Goal: Communication & Community: Answer question/provide support

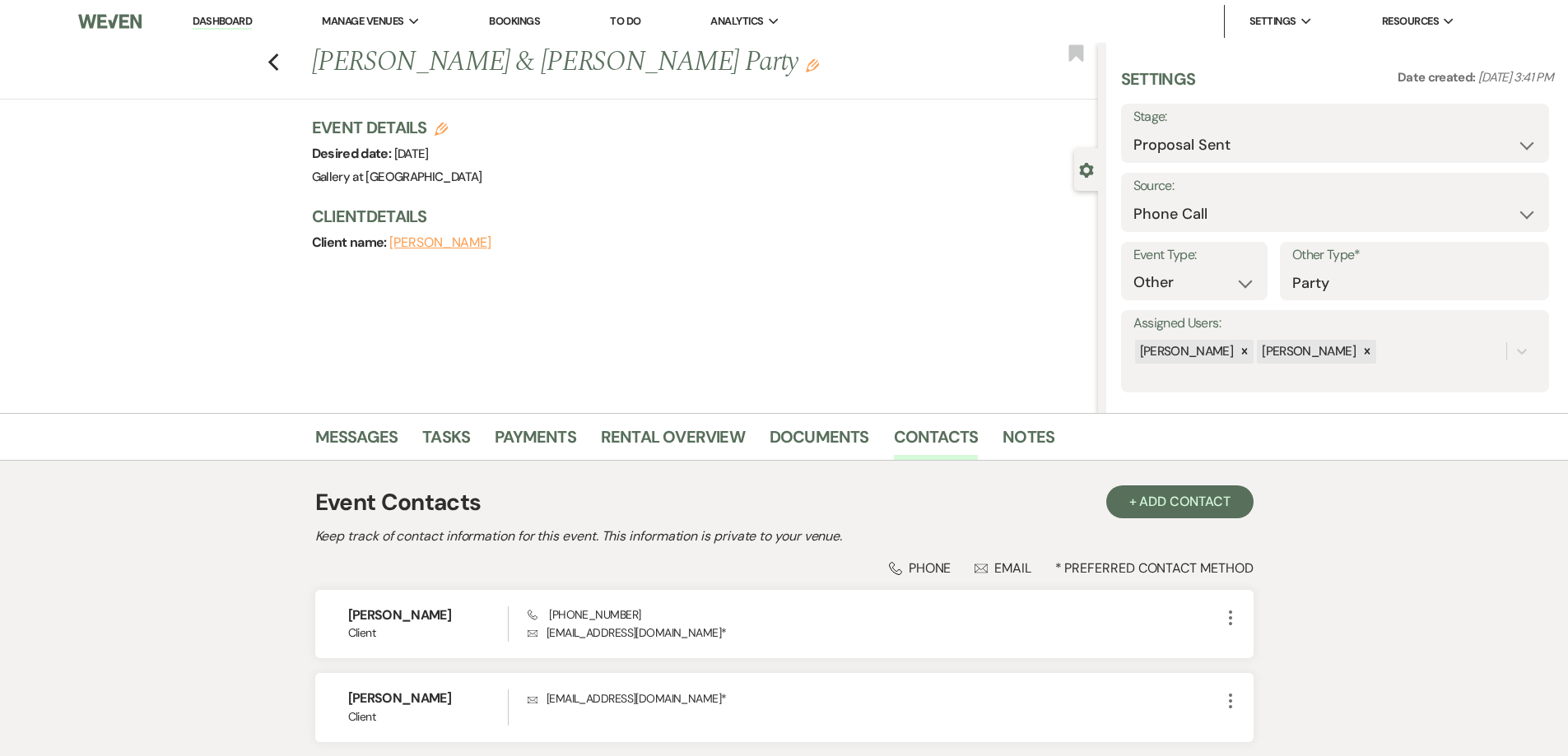
select select "6"
select select "22"
select select "13"
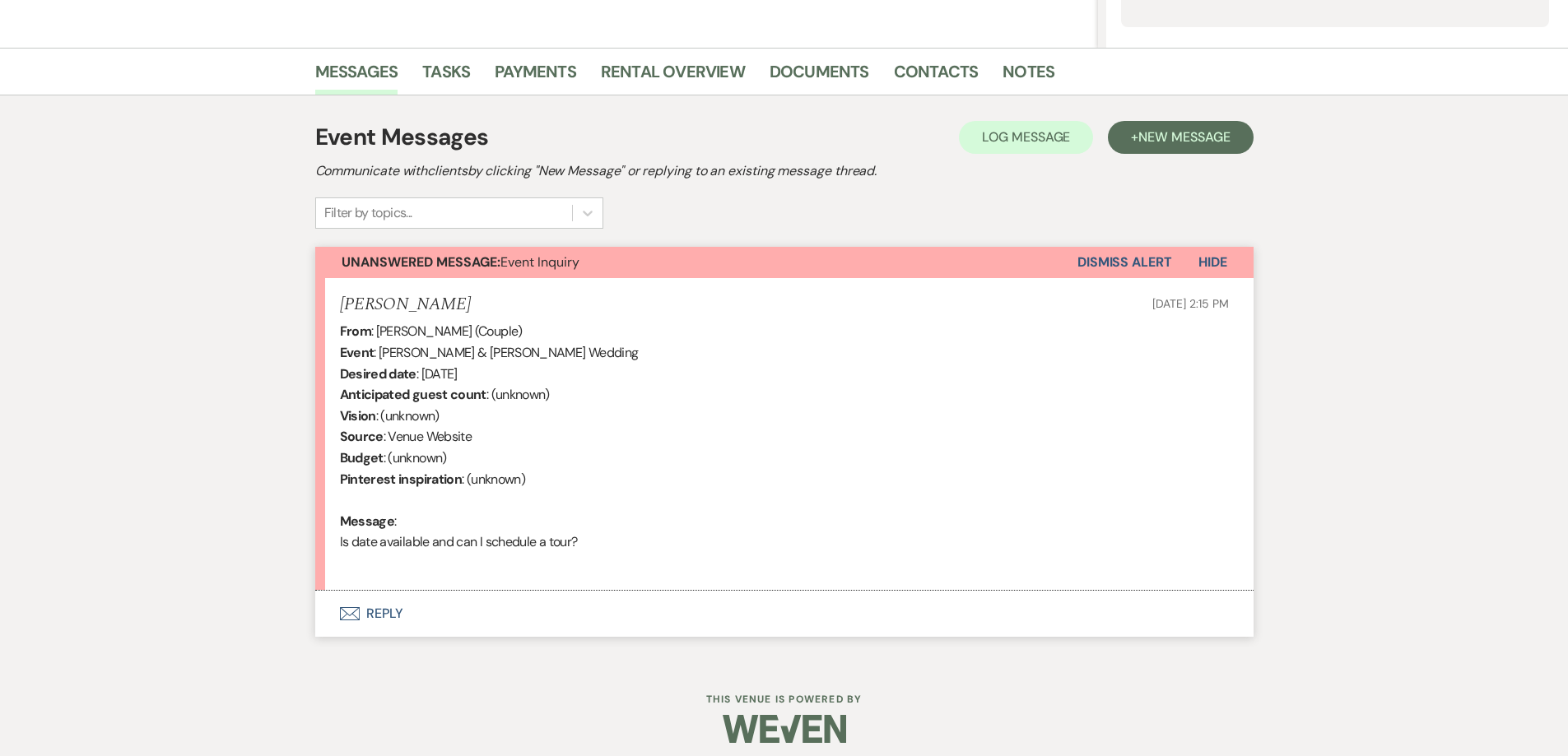
click at [691, 617] on button "Envelope Reply" at bounding box center [785, 614] width 939 height 47
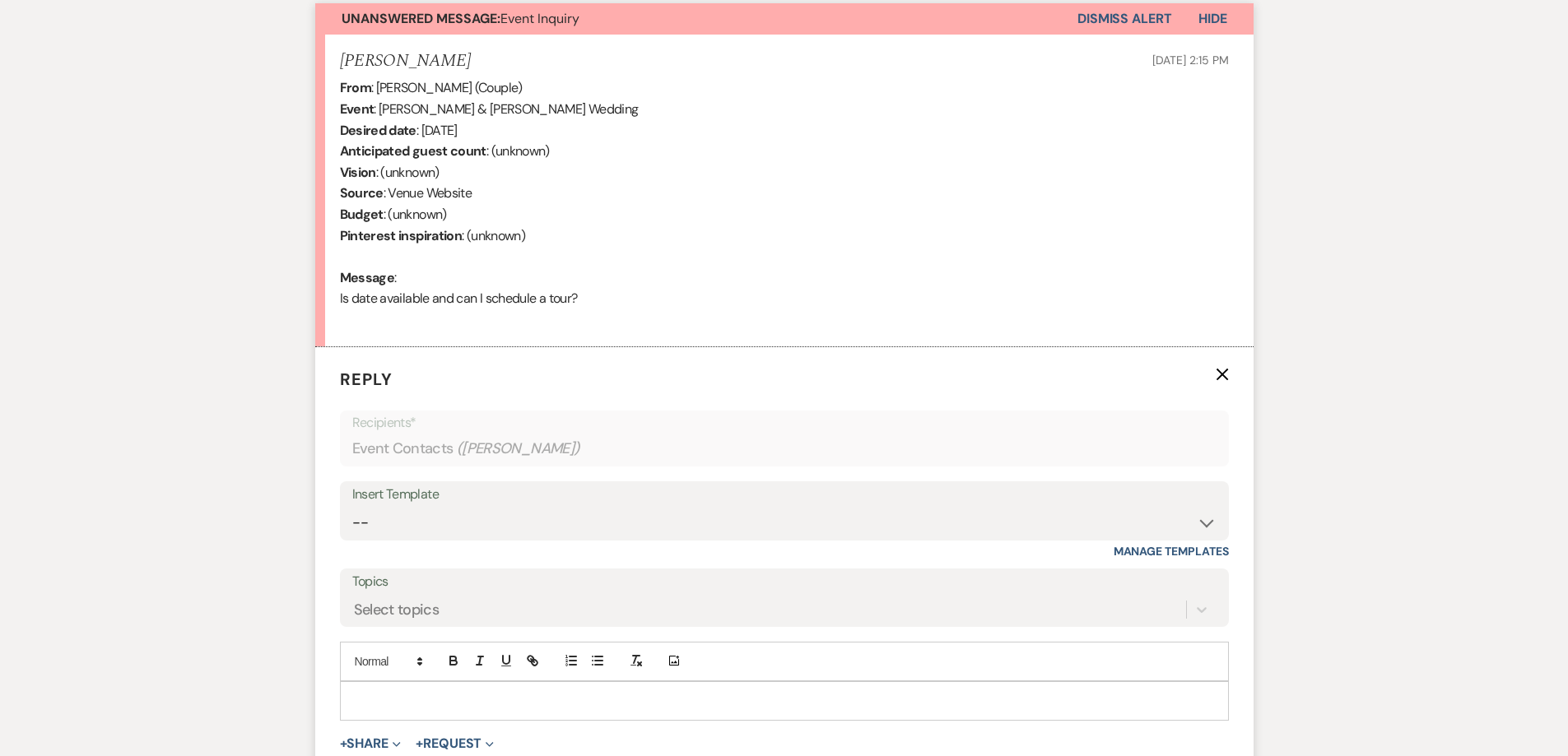
scroll to position [613, 0]
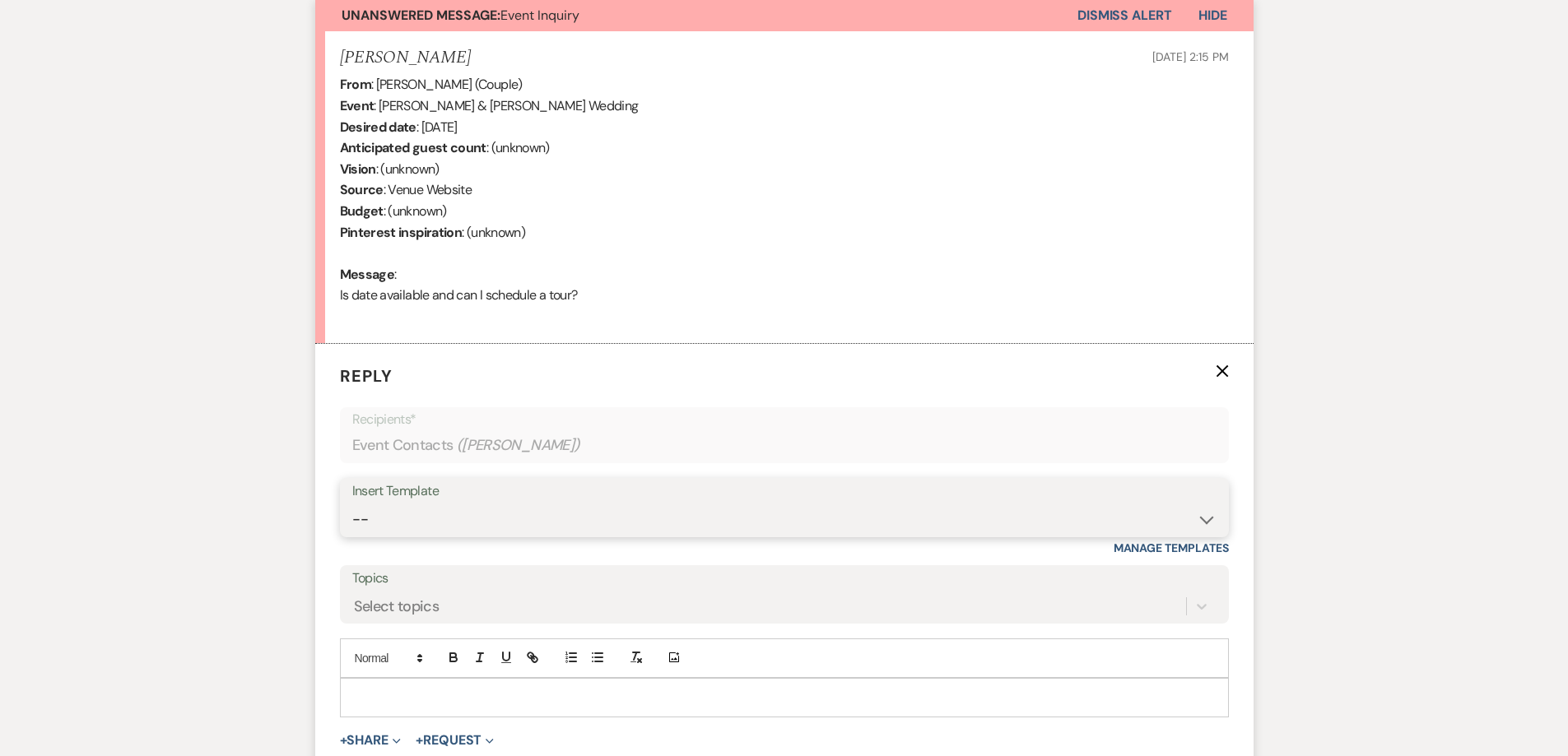
click at [637, 513] on select "-- Initial Inquiry Response-DATE IS AVAILABLE Initial Inquiry Response-DATE NOT…" at bounding box center [785, 520] width 865 height 32
select select "2562"
click at [353, 503] on select "-- Initial Inquiry Response-DATE IS AVAILABLE Initial Inquiry Response-DATE NOT…" at bounding box center [785, 520] width 865 height 32
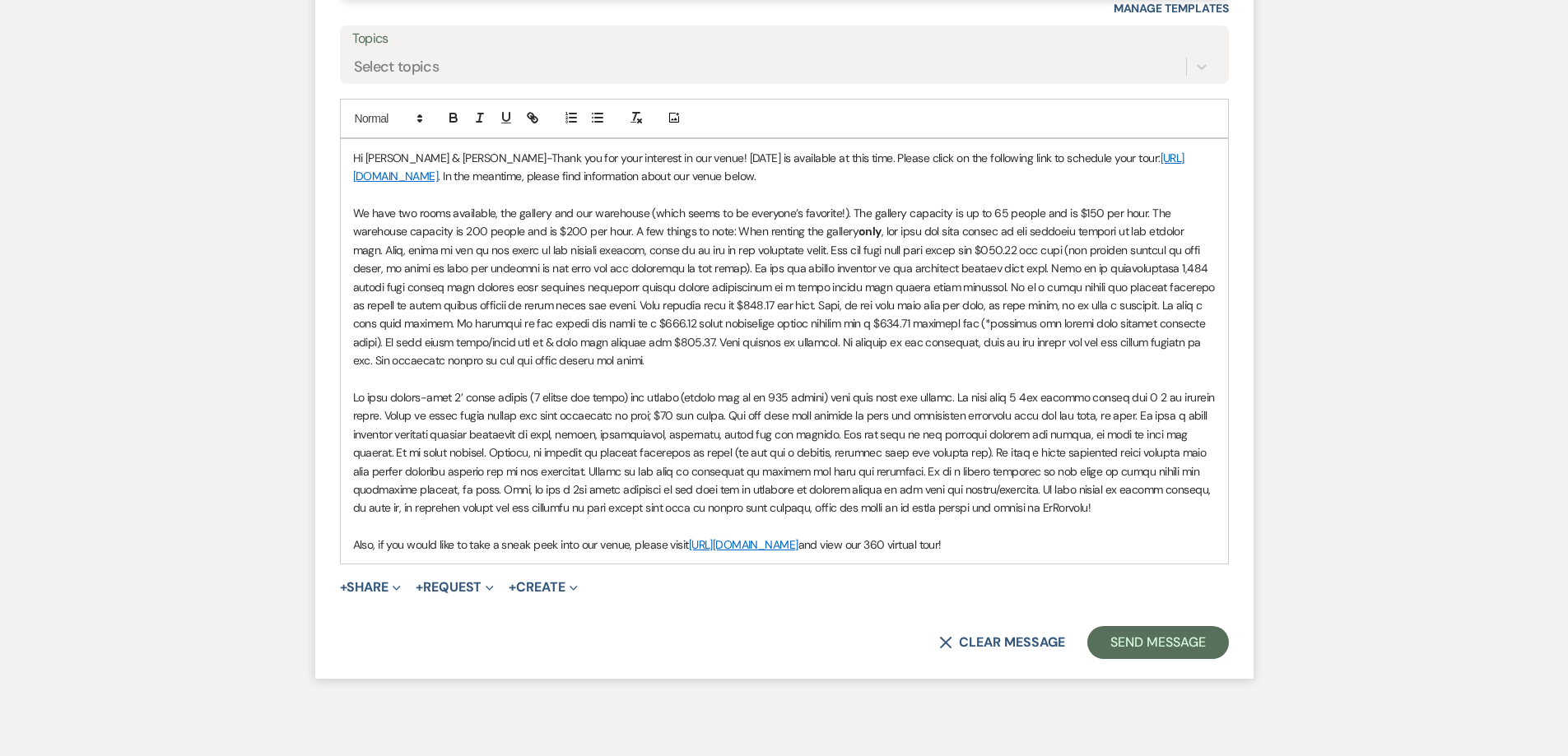
scroll to position [1188, 0]
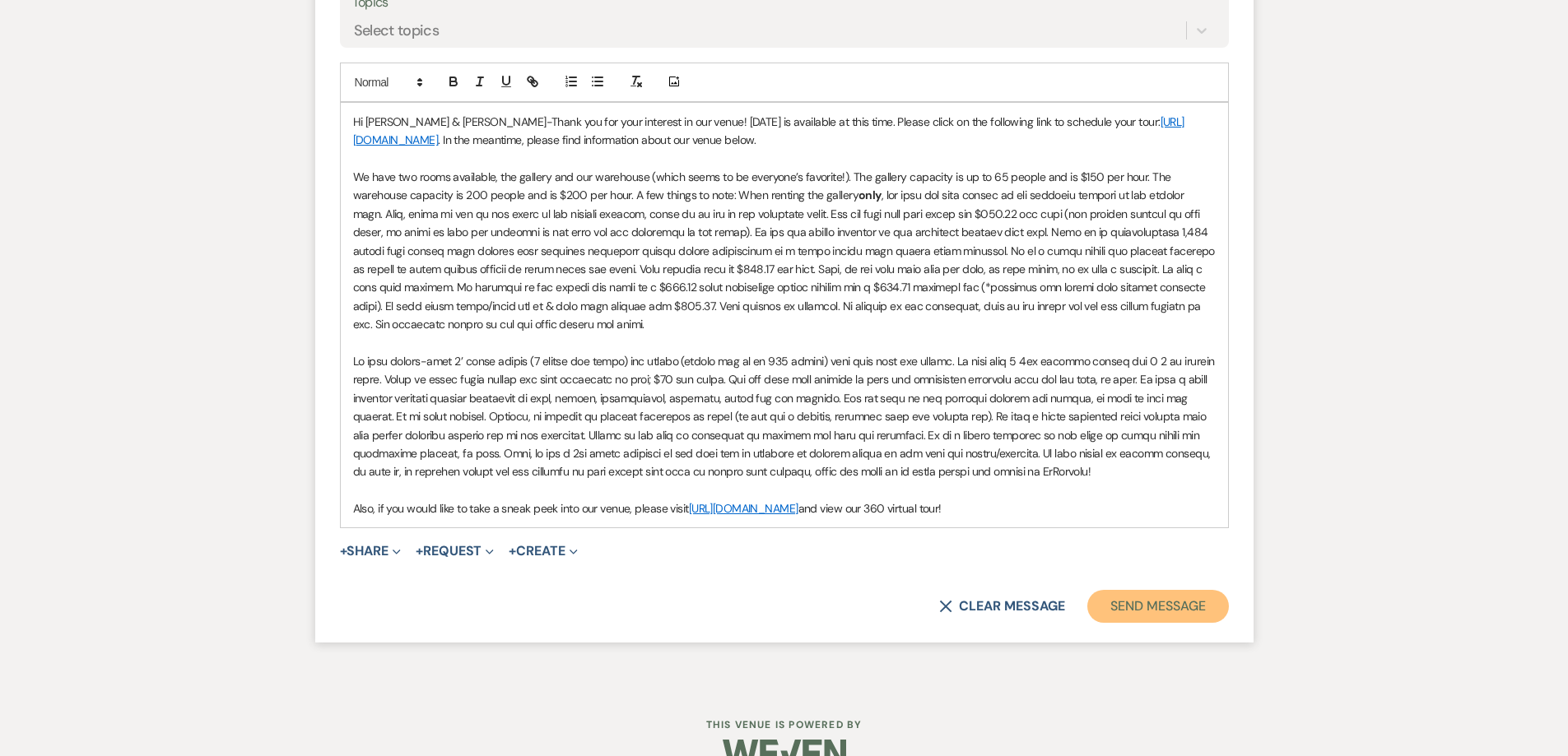
click at [1141, 595] on button "Send Message" at bounding box center [1157, 606] width 141 height 33
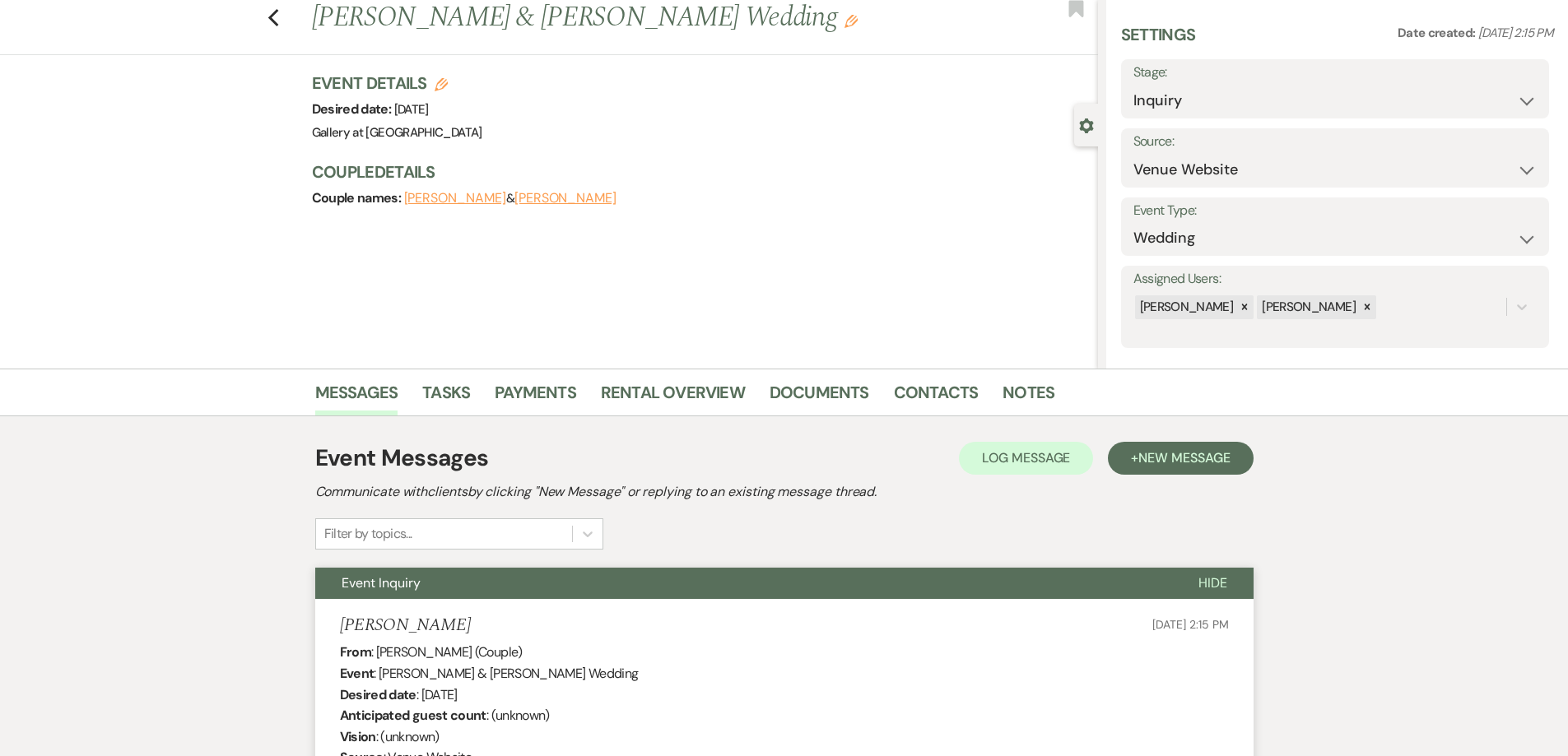
scroll to position [0, 0]
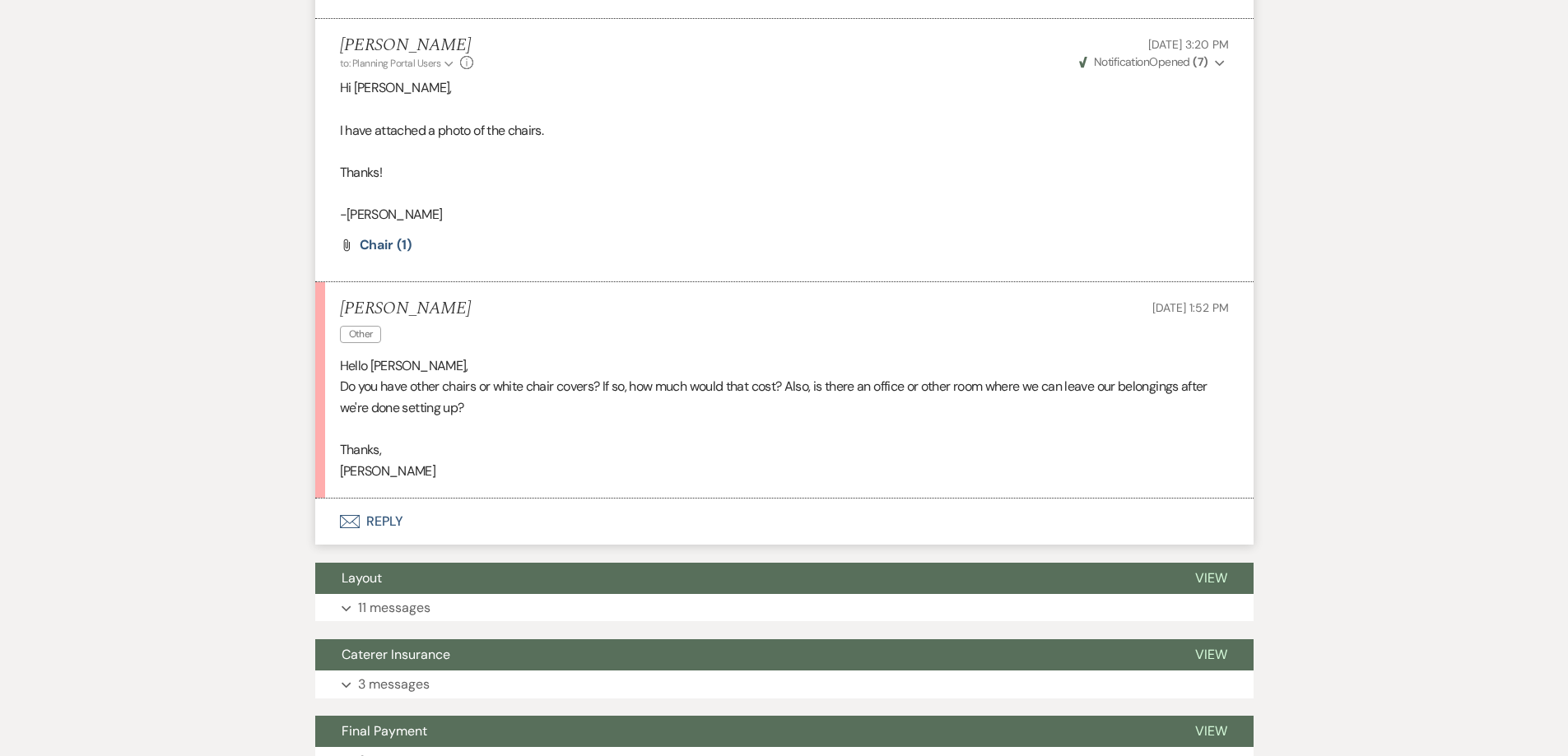
click at [562, 524] on button "Envelope Reply" at bounding box center [785, 521] width 939 height 47
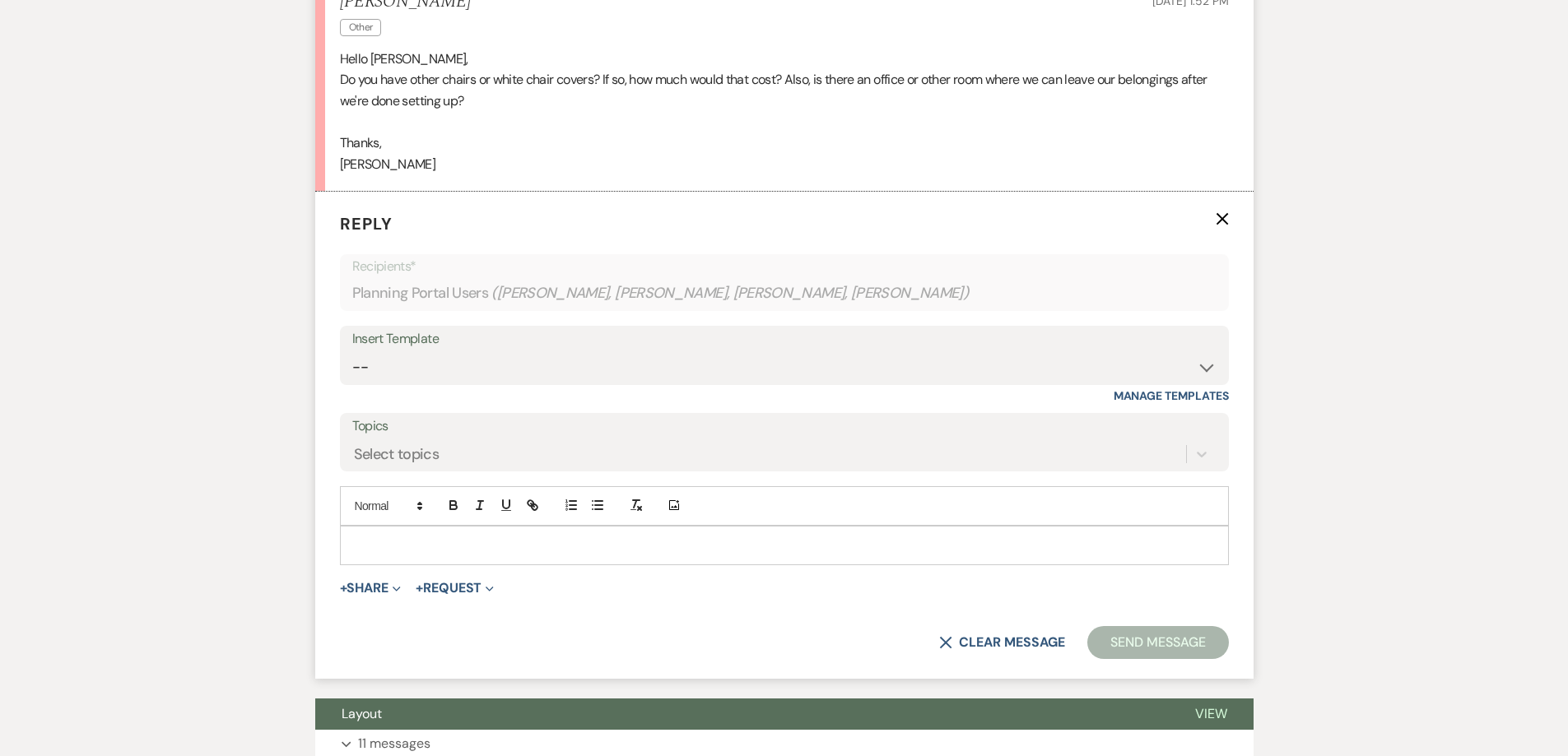
scroll to position [1400, 0]
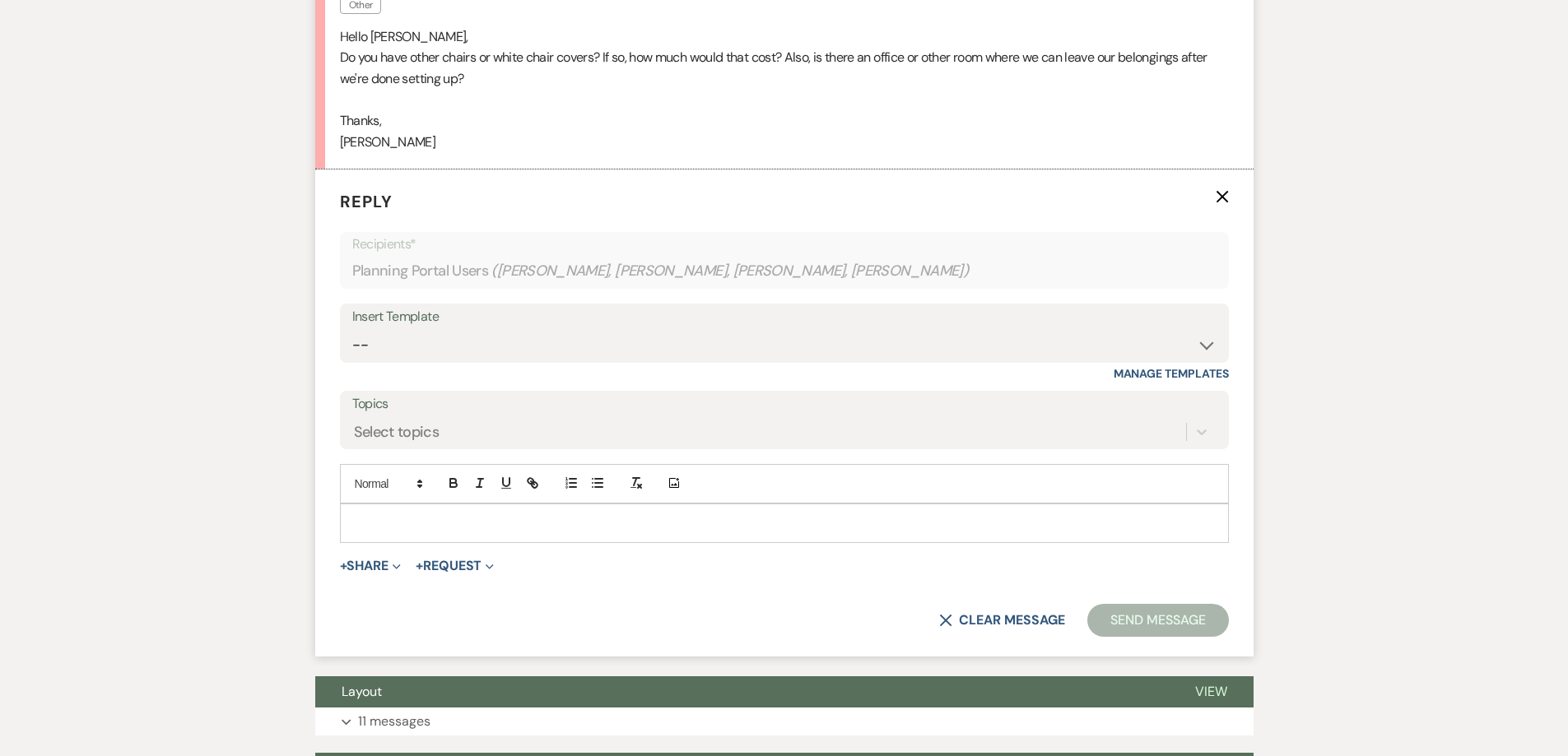
click at [612, 516] on p at bounding box center [785, 522] width 863 height 18
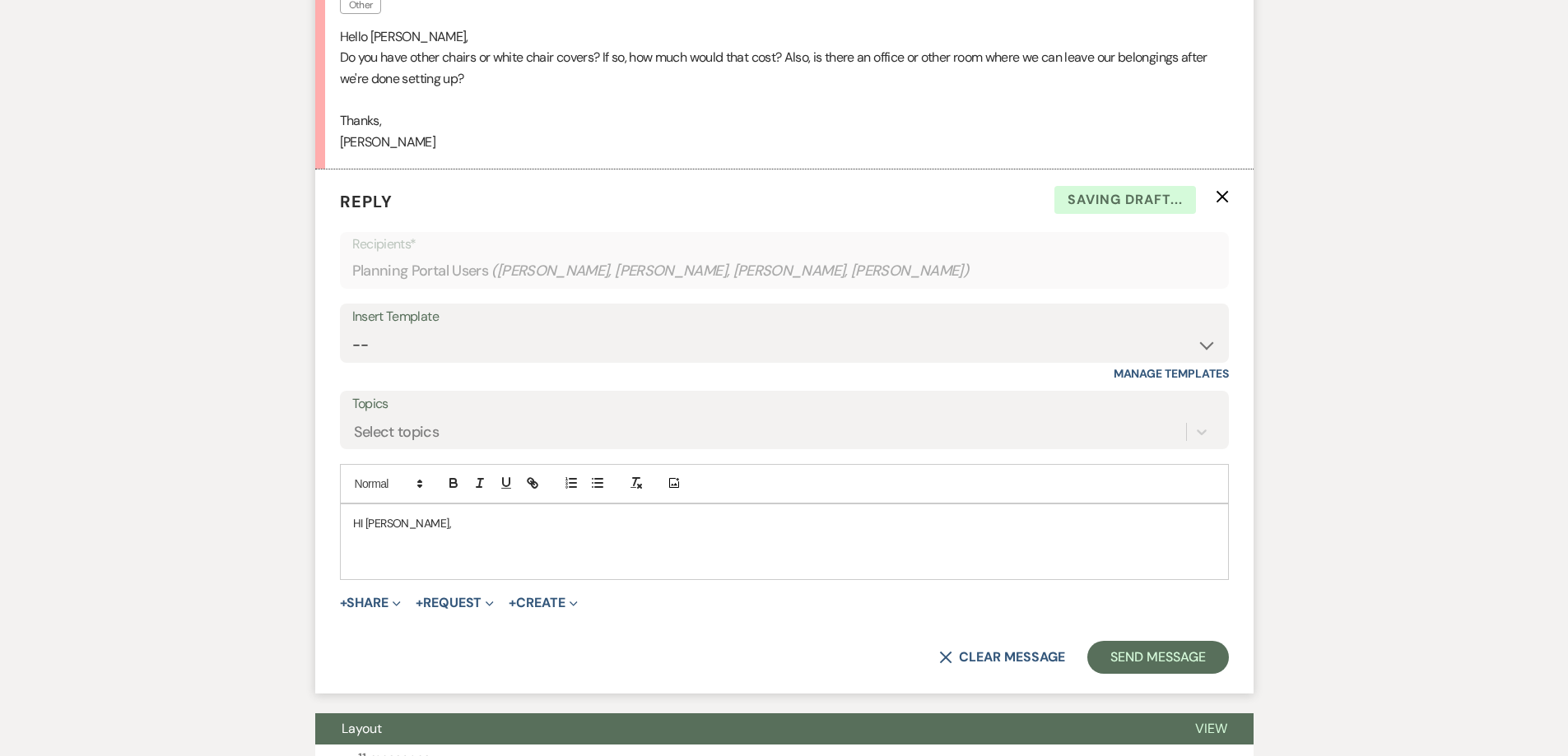
click at [365, 529] on p "HI [PERSON_NAME]," at bounding box center [785, 522] width 863 height 18
click at [371, 544] on p at bounding box center [785, 540] width 863 height 18
click at [602, 562] on p "Unfortnately, we do not have different chairs or chiar covers next door." at bounding box center [785, 559] width 863 height 18
click at [379, 566] on p "Unfortnately, we do not have different chairs or chair covers next door." at bounding box center [785, 559] width 863 height 18
click at [717, 549] on p at bounding box center [785, 540] width 863 height 18
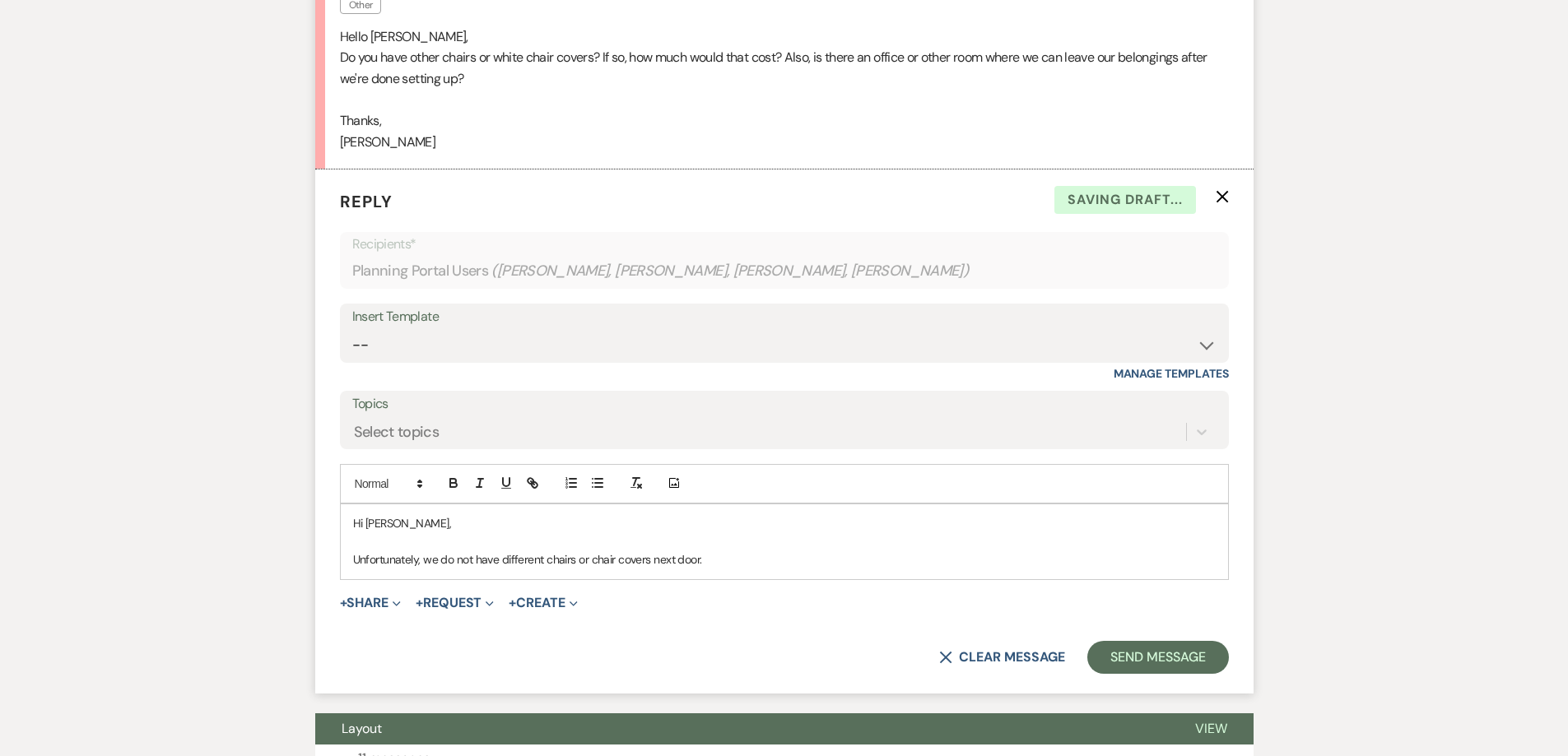
click at [717, 560] on p "Unfortunately, we do not have different chairs or chair covers next door." at bounding box center [785, 559] width 863 height 18
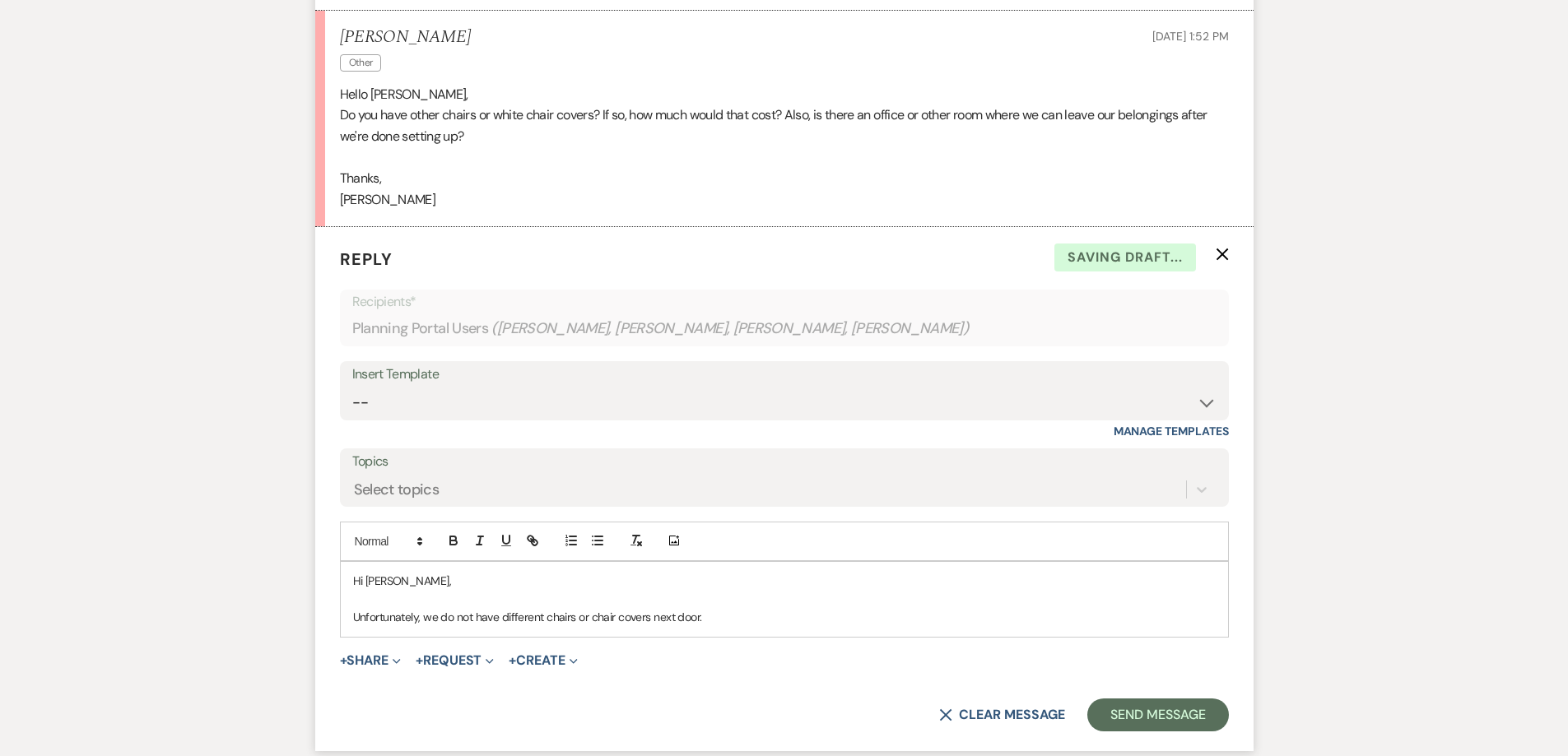
scroll to position [1318, 0]
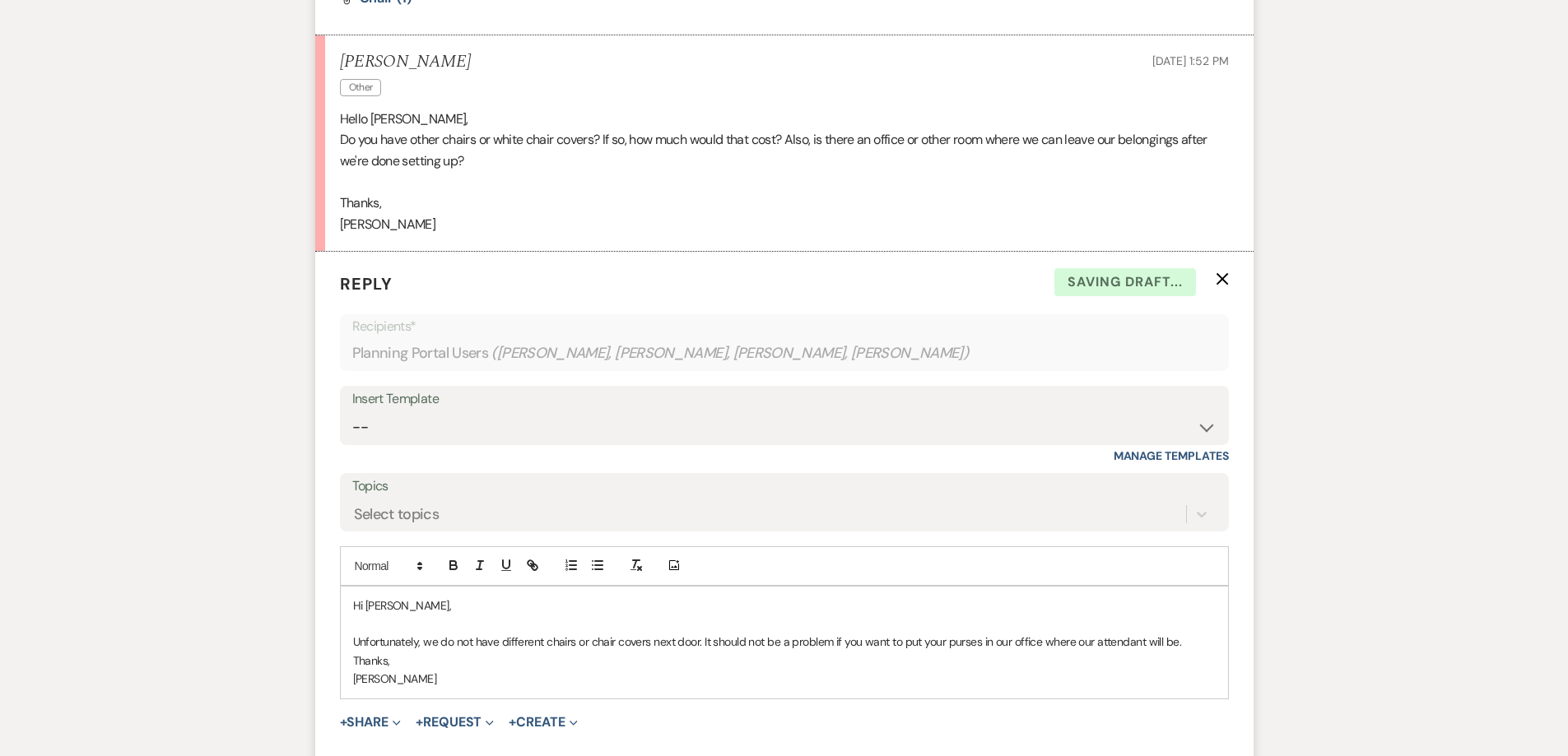
click at [1186, 640] on p "Unfortunately, we do not have different chairs or chair covers next door. It sh…" at bounding box center [785, 641] width 863 height 18
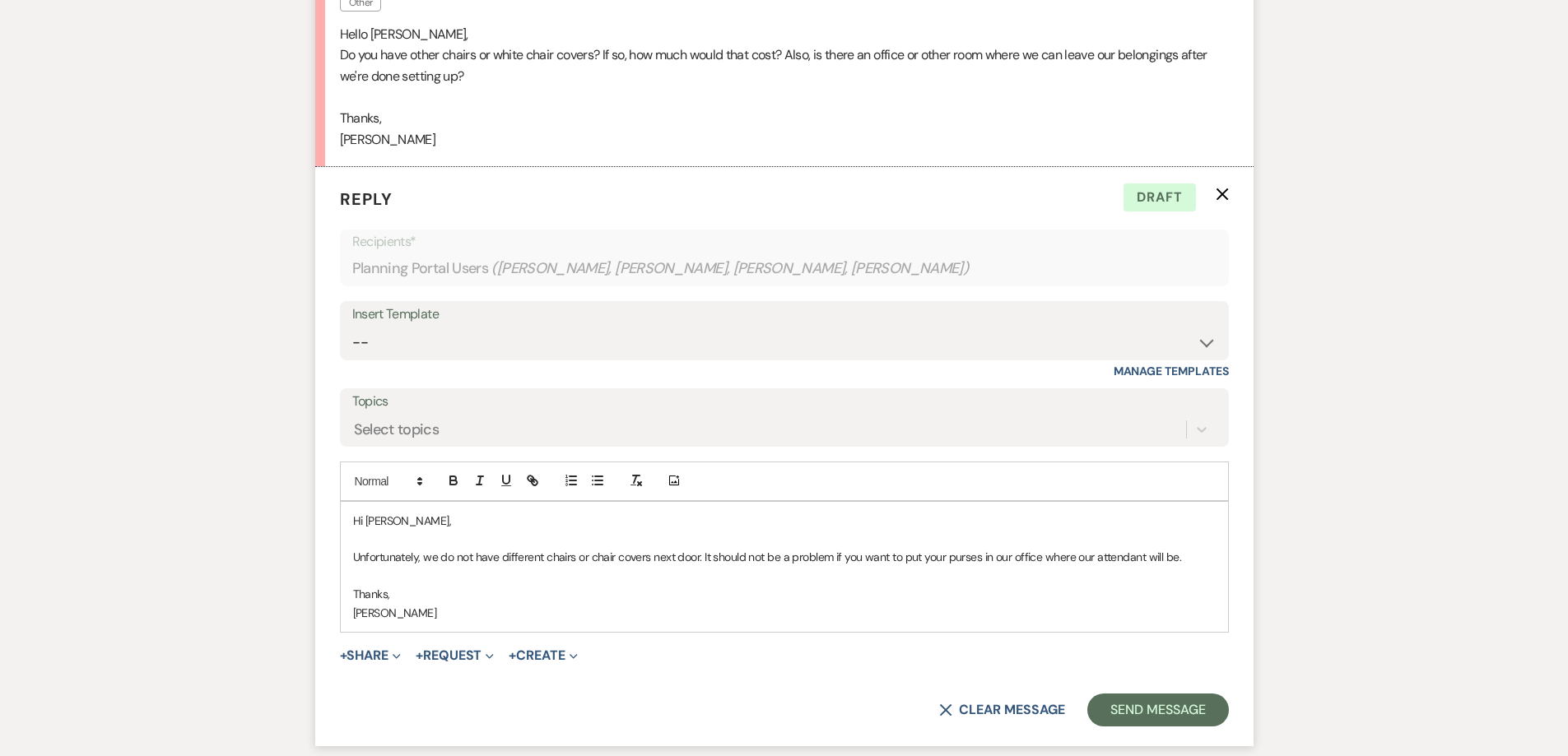
scroll to position [1483, 0]
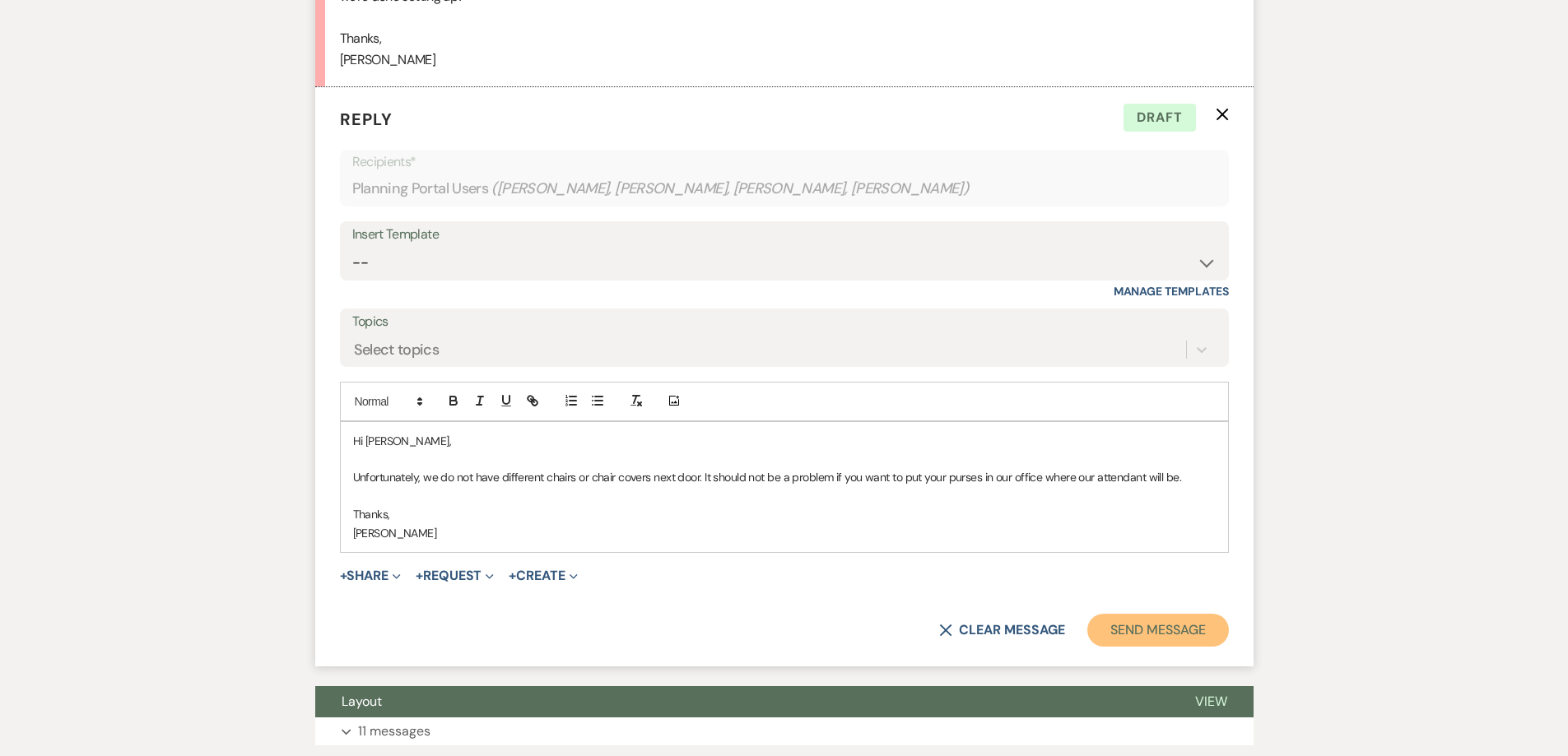
click at [1152, 636] on button "Send Message" at bounding box center [1157, 630] width 141 height 33
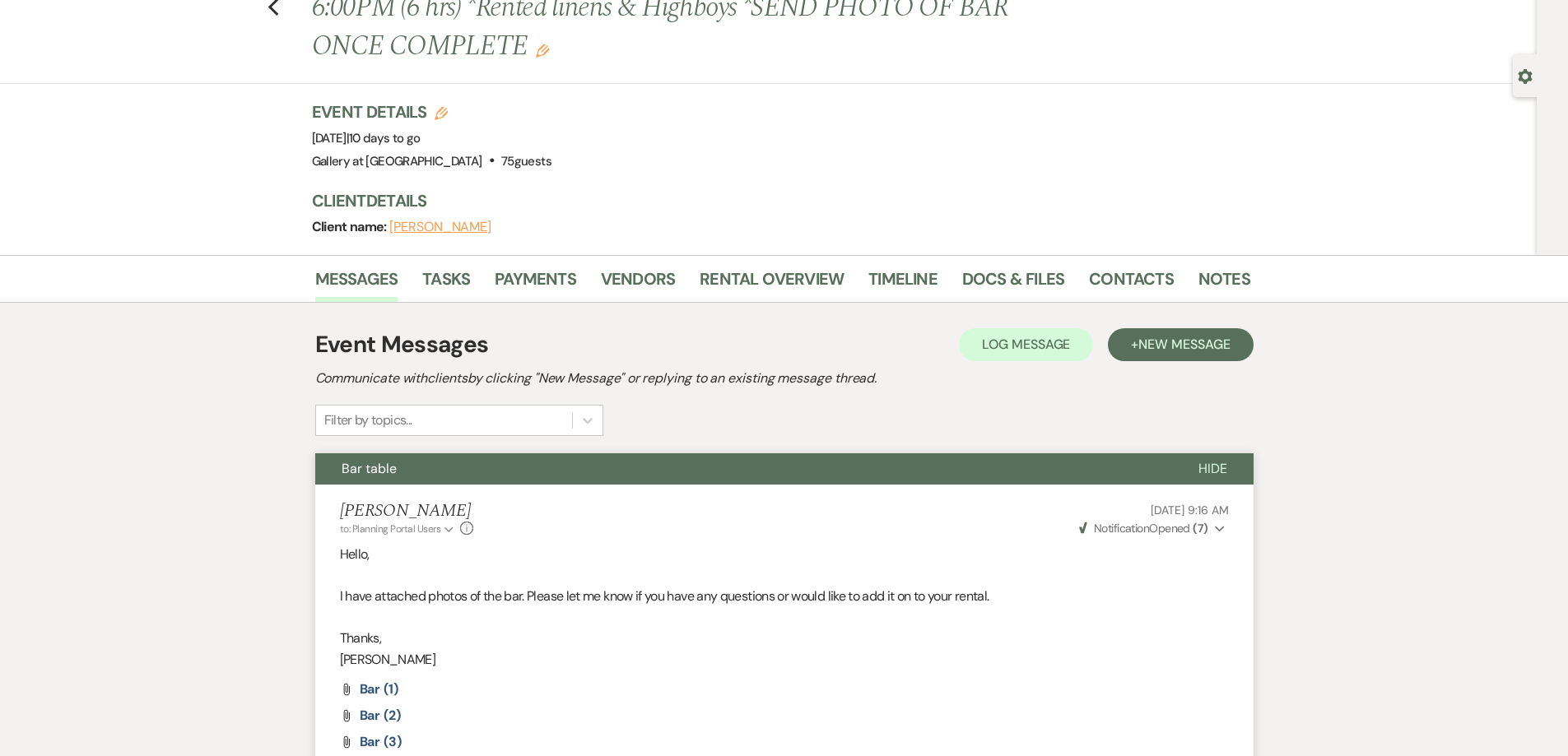
scroll to position [0, 0]
